Goal: Information Seeking & Learning: Learn about a topic

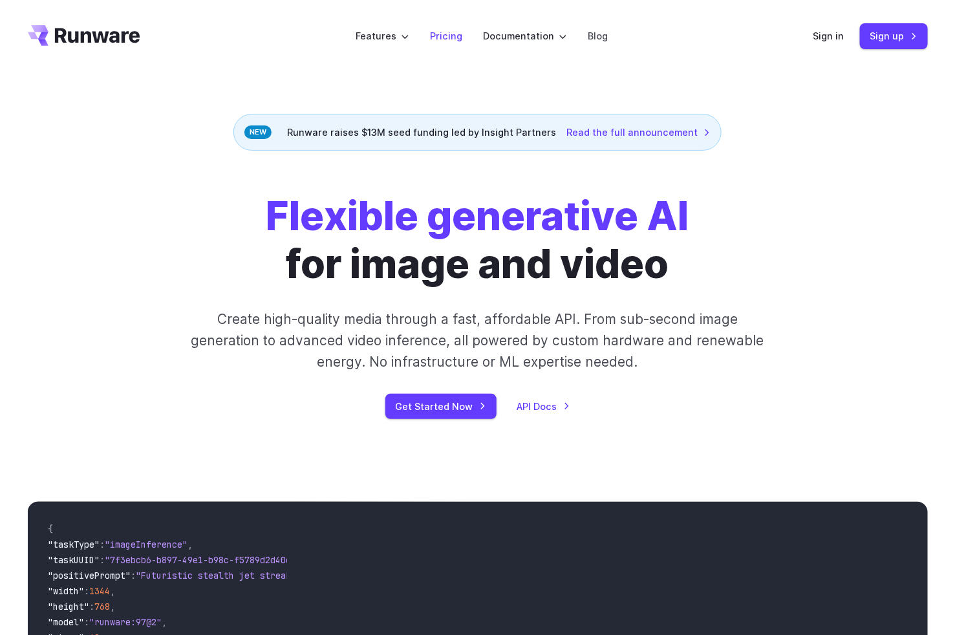
click at [453, 36] on link "Pricing" at bounding box center [446, 35] width 32 height 15
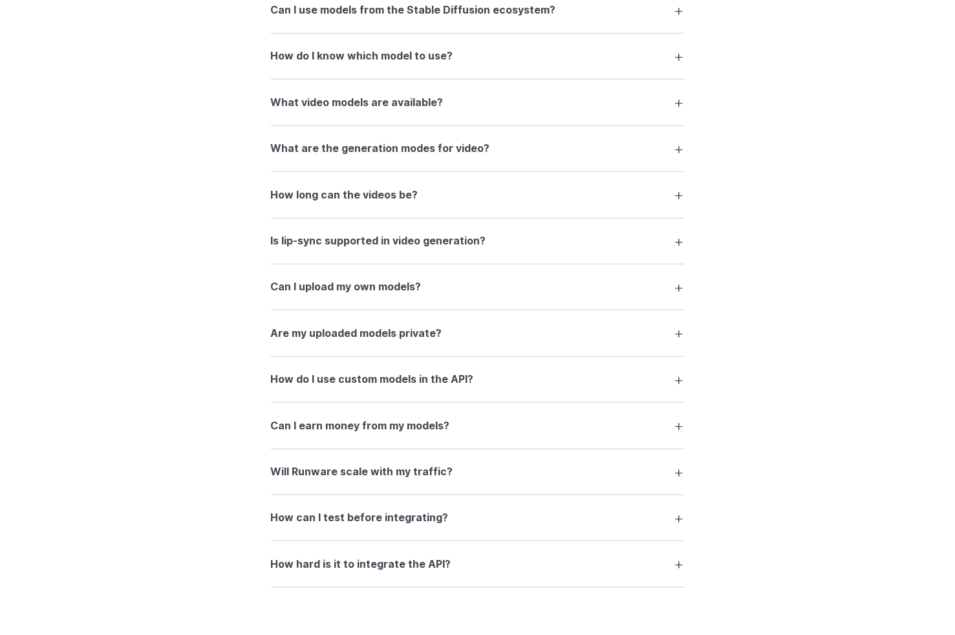
scroll to position [2526, 0]
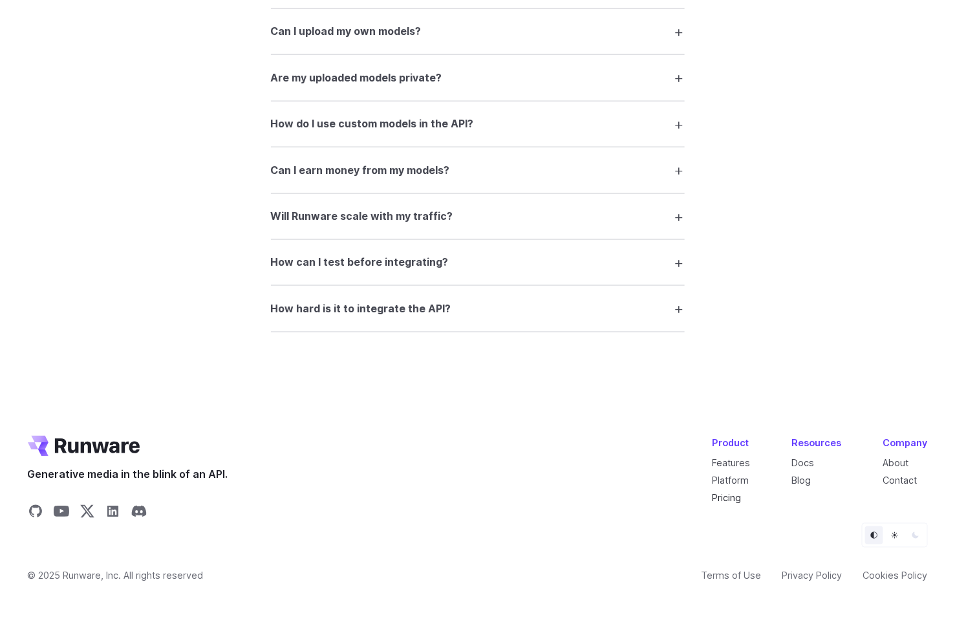
click at [729, 499] on link "Pricing" at bounding box center [727, 498] width 29 height 11
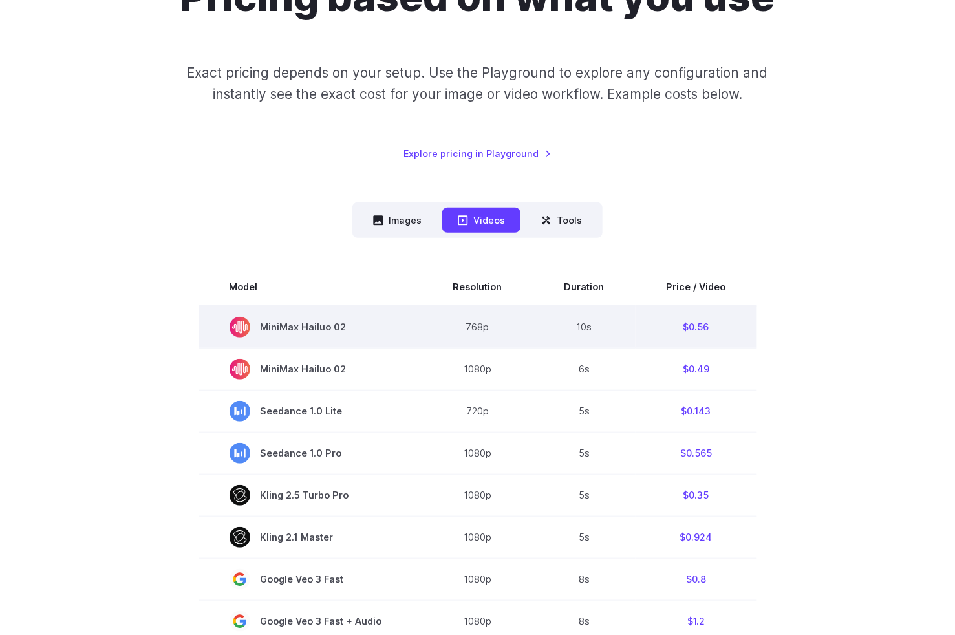
scroll to position [243, 0]
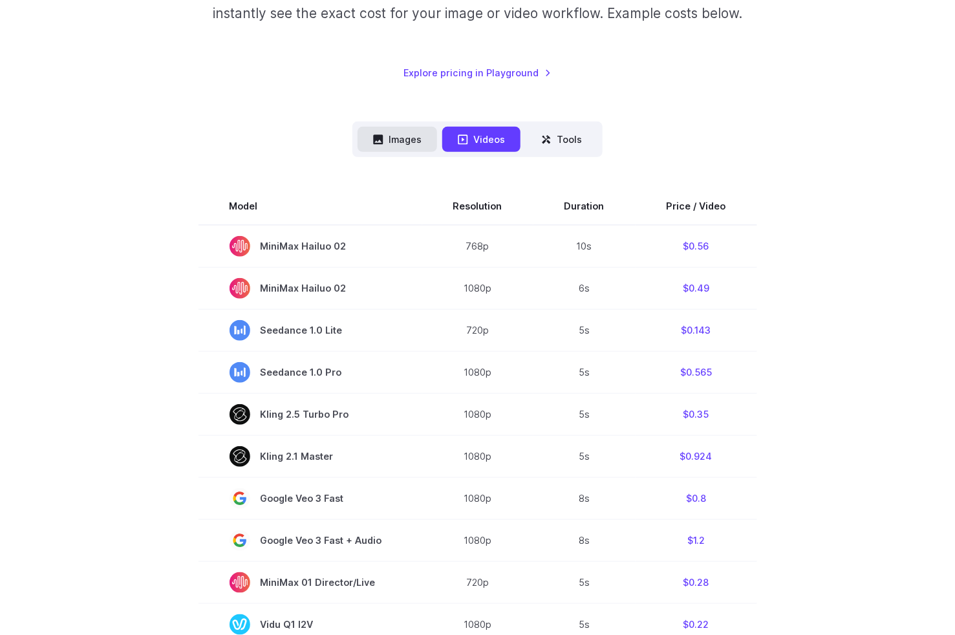
click at [412, 141] on button "Images" at bounding box center [398, 139] width 80 height 25
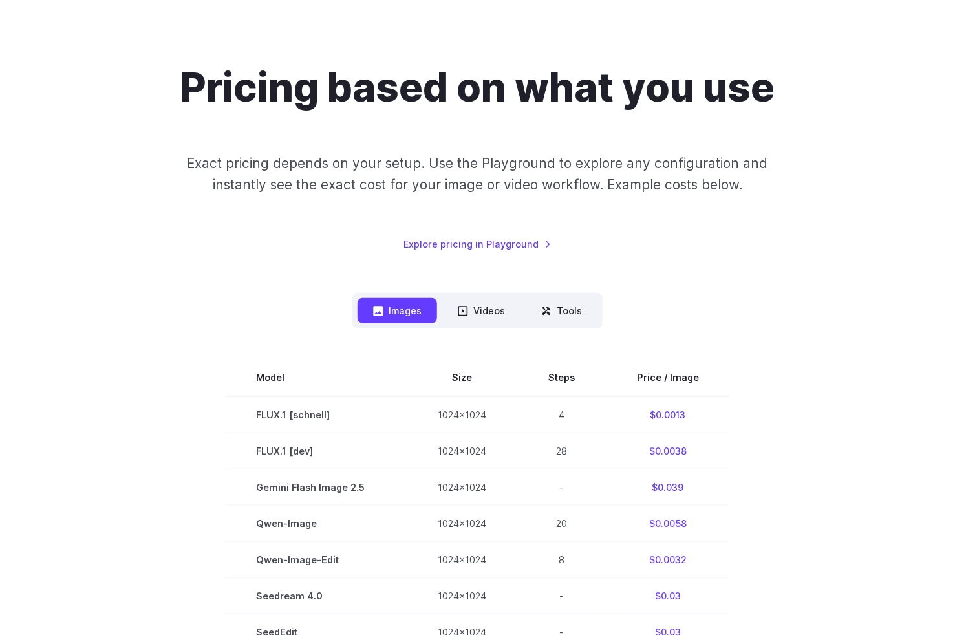
scroll to position [0, 0]
